Goal: Navigation & Orientation: Find specific page/section

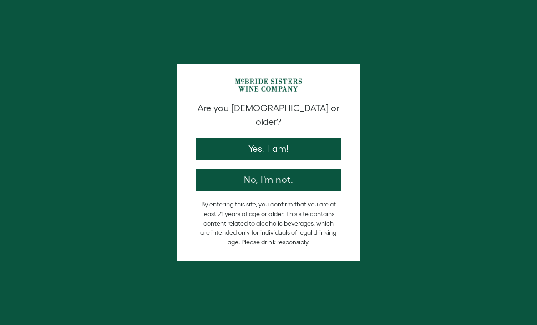
click at [329, 137] on button "Yes, I am!" at bounding box center [269, 148] width 146 height 22
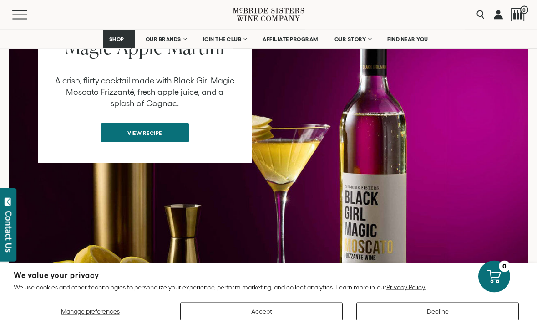
scroll to position [862, 0]
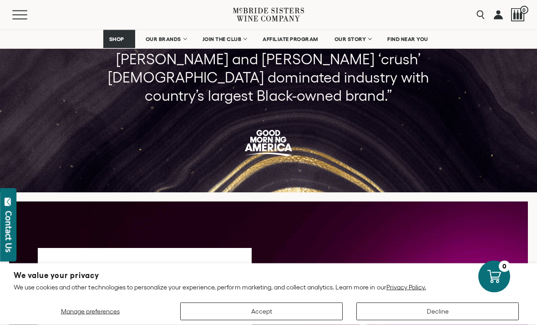
click at [417, 46] on link "FIND NEAR YOU" at bounding box center [408, 39] width 53 height 18
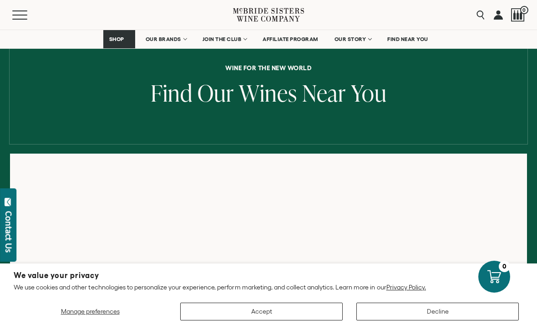
scroll to position [56, 0]
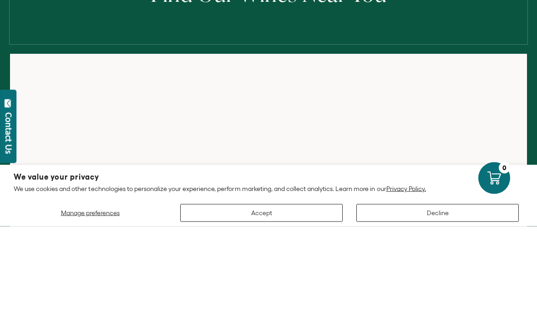
scroll to position [155, 0]
